Goal: Use online tool/utility

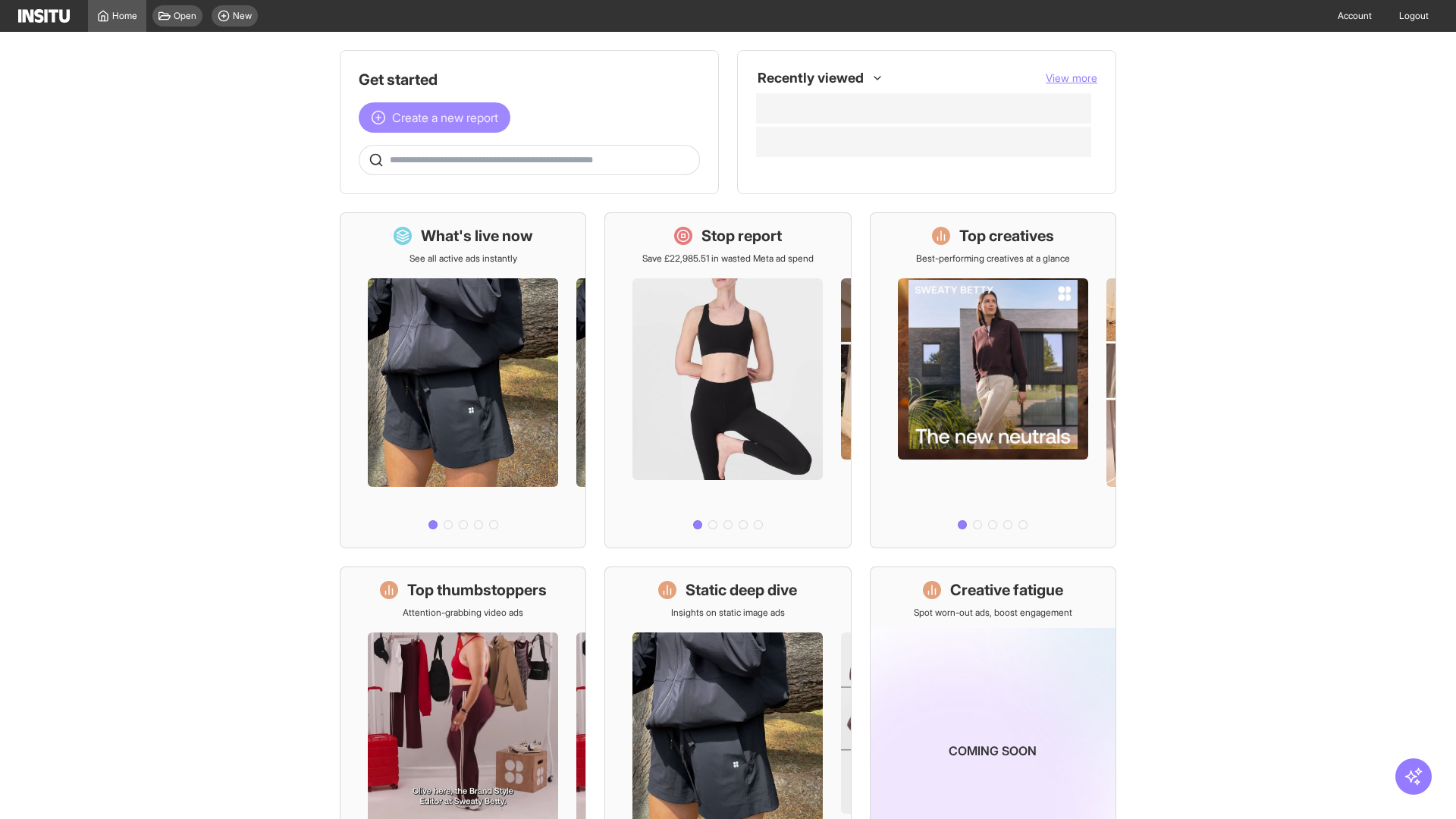
click at [438, 117] on span "Create a new report" at bounding box center [445, 117] width 106 height 18
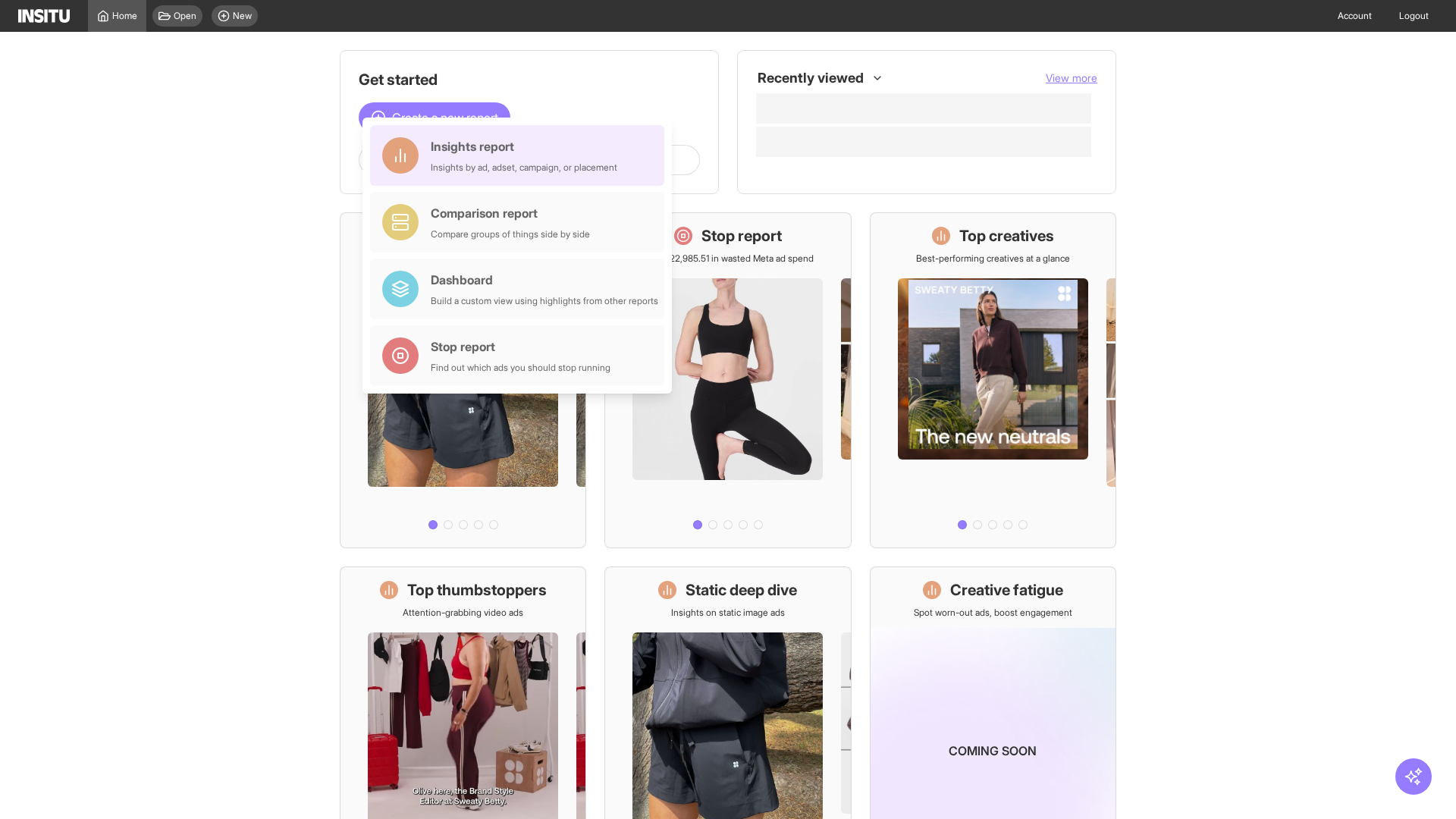
click at [521, 155] on div "Insights report Insights by ad, adset, campaign, or placement" at bounding box center [523, 155] width 187 height 36
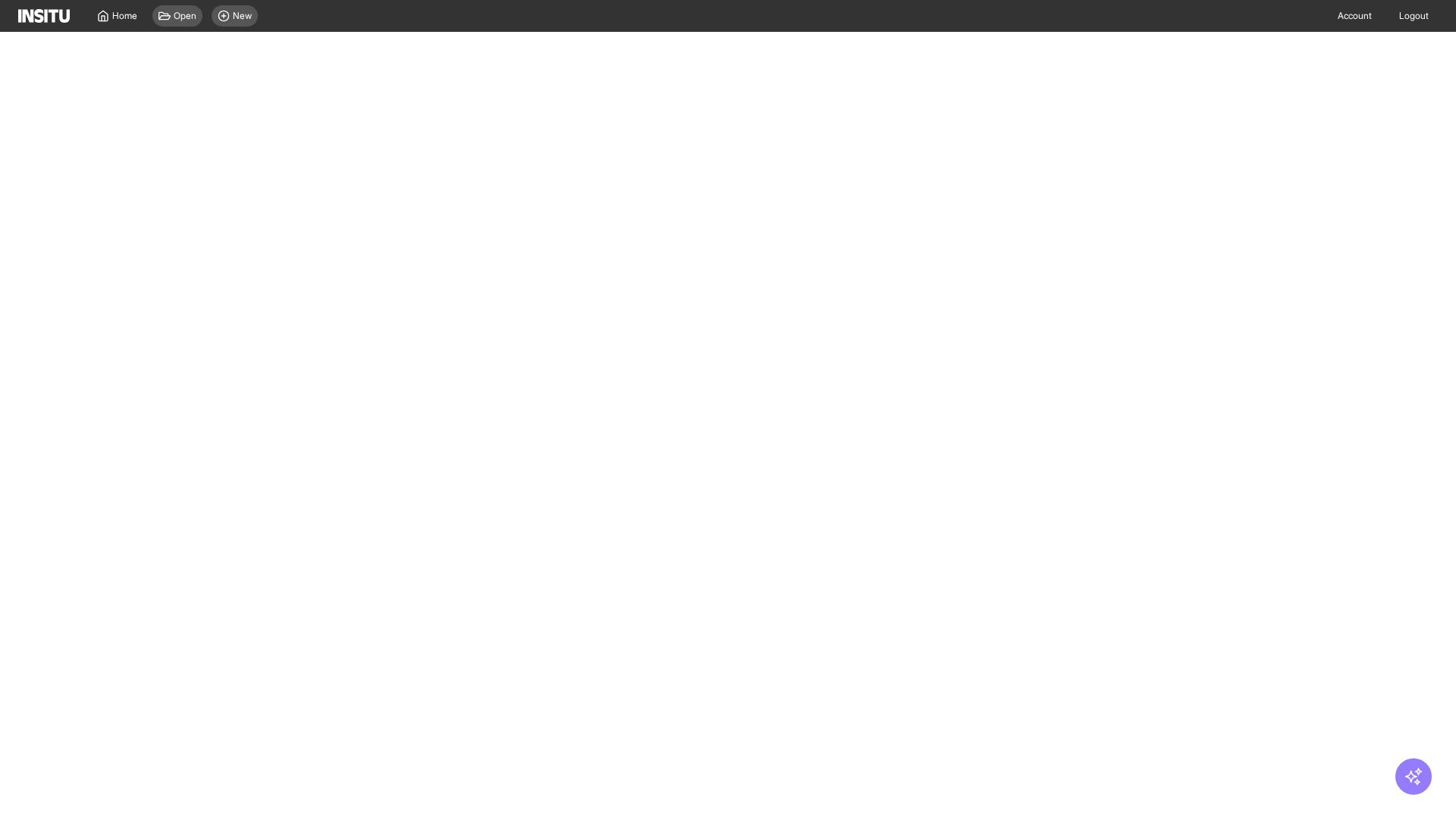
select select "**"
